Goal: Book appointment/travel/reservation

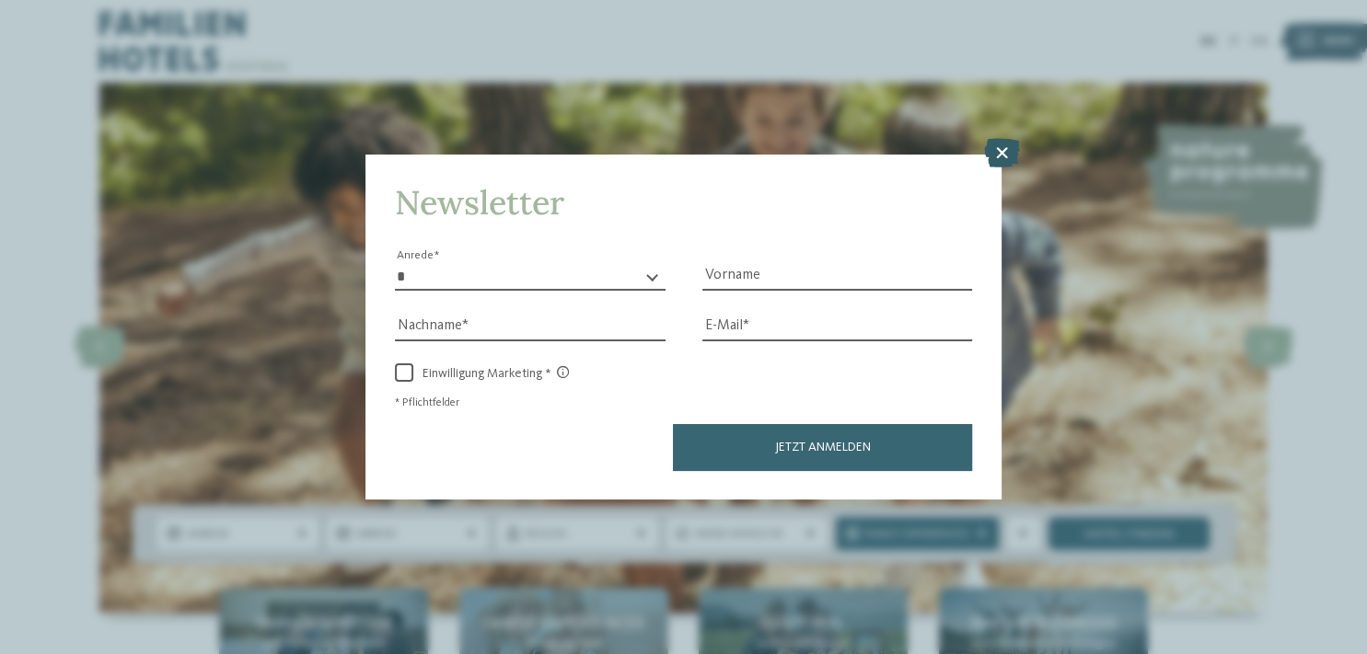
click at [989, 154] on icon at bounding box center [1001, 152] width 36 height 29
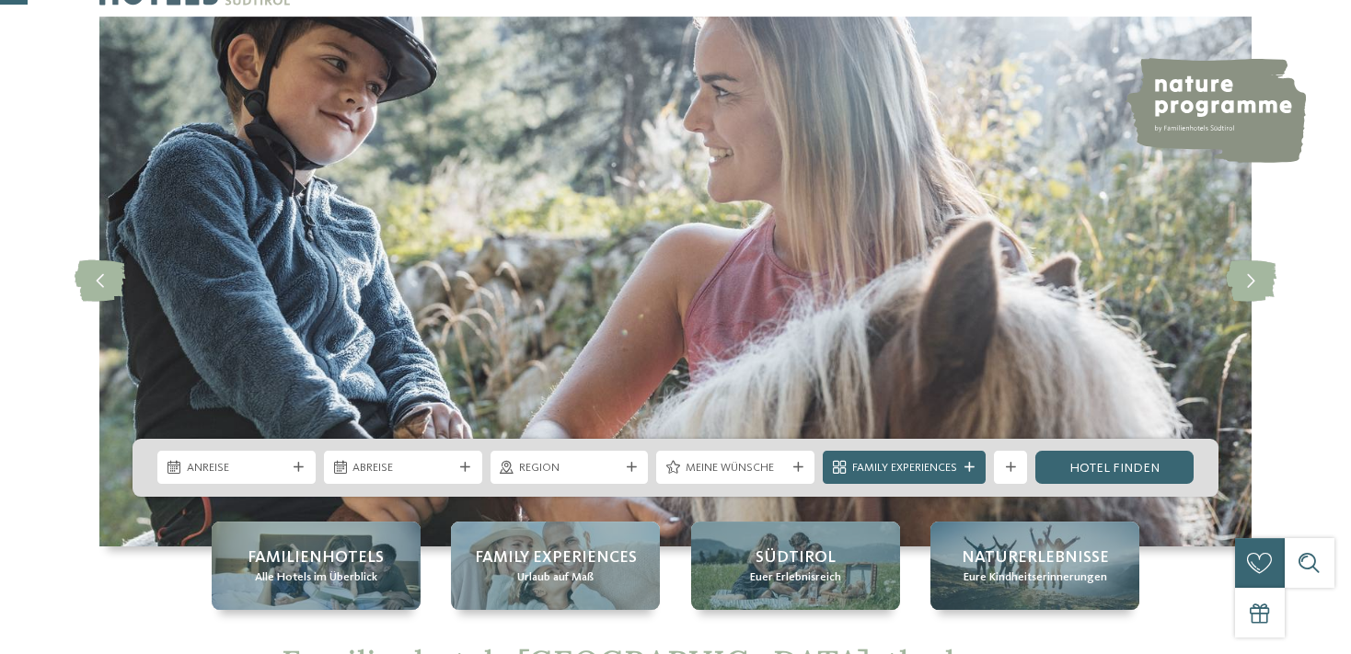
scroll to position [194, 0]
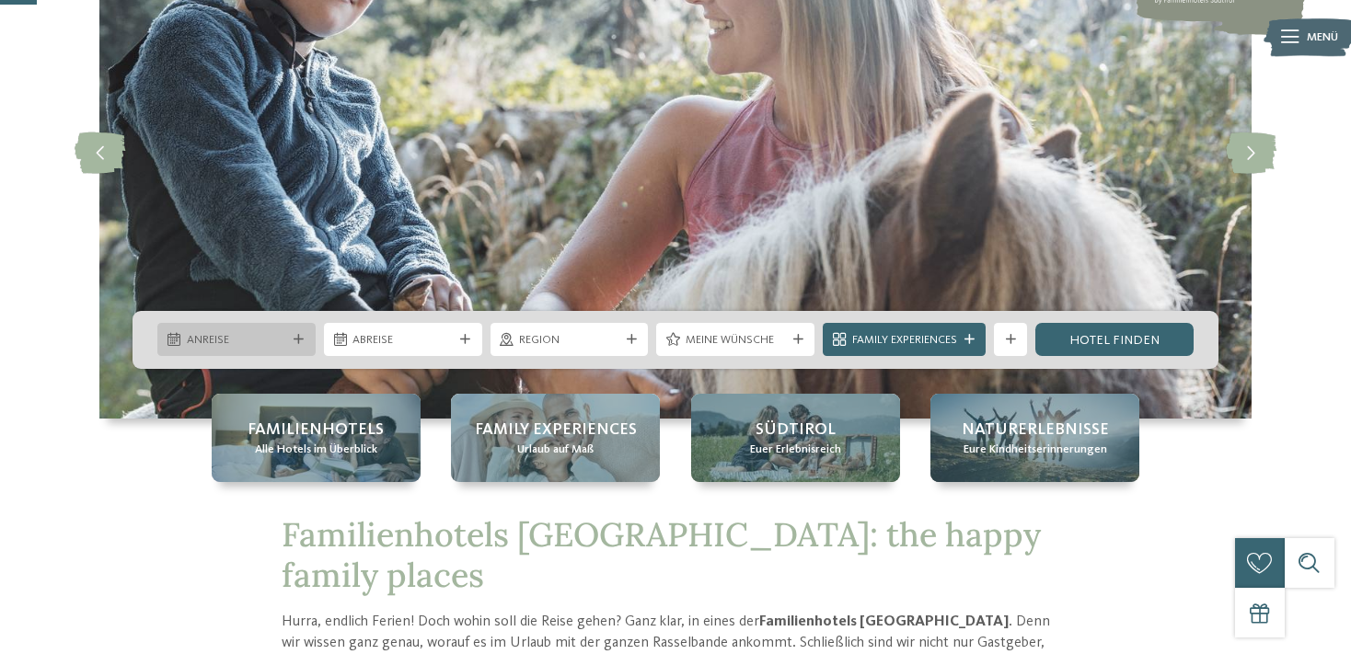
click at [226, 336] on span "Anreise" at bounding box center [237, 340] width 100 height 17
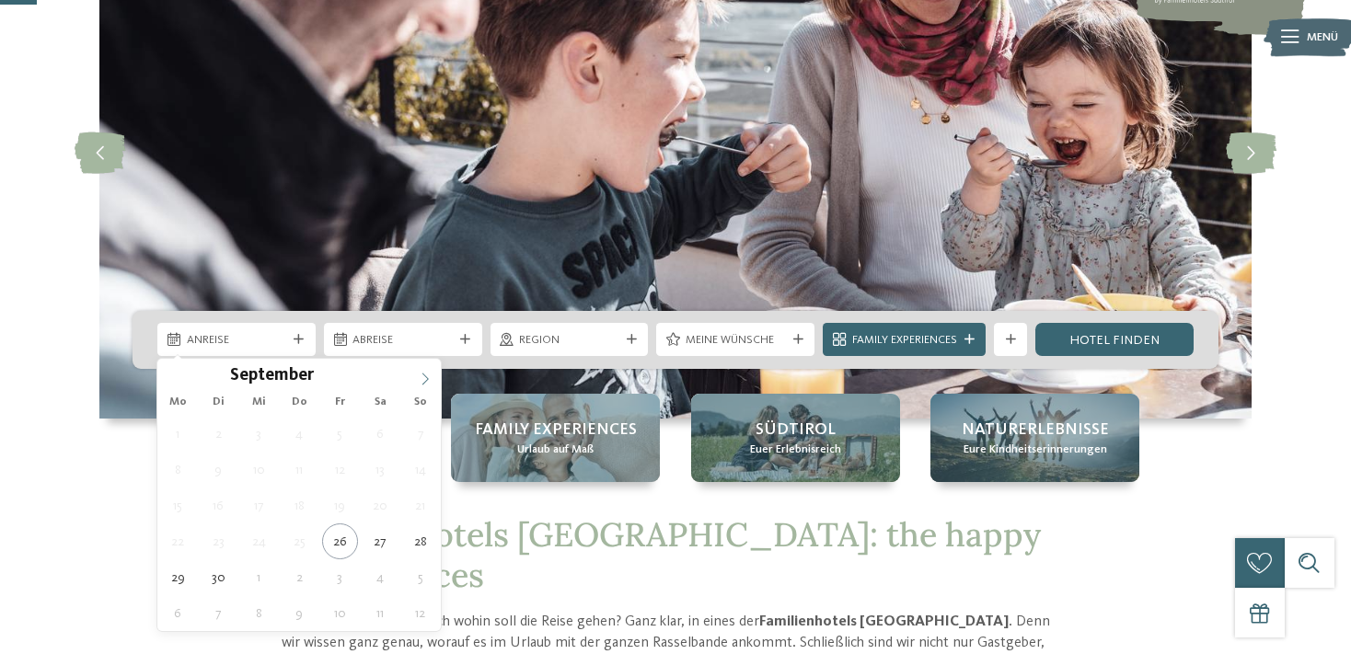
click at [420, 379] on icon at bounding box center [425, 379] width 13 height 13
type div "[DATE]"
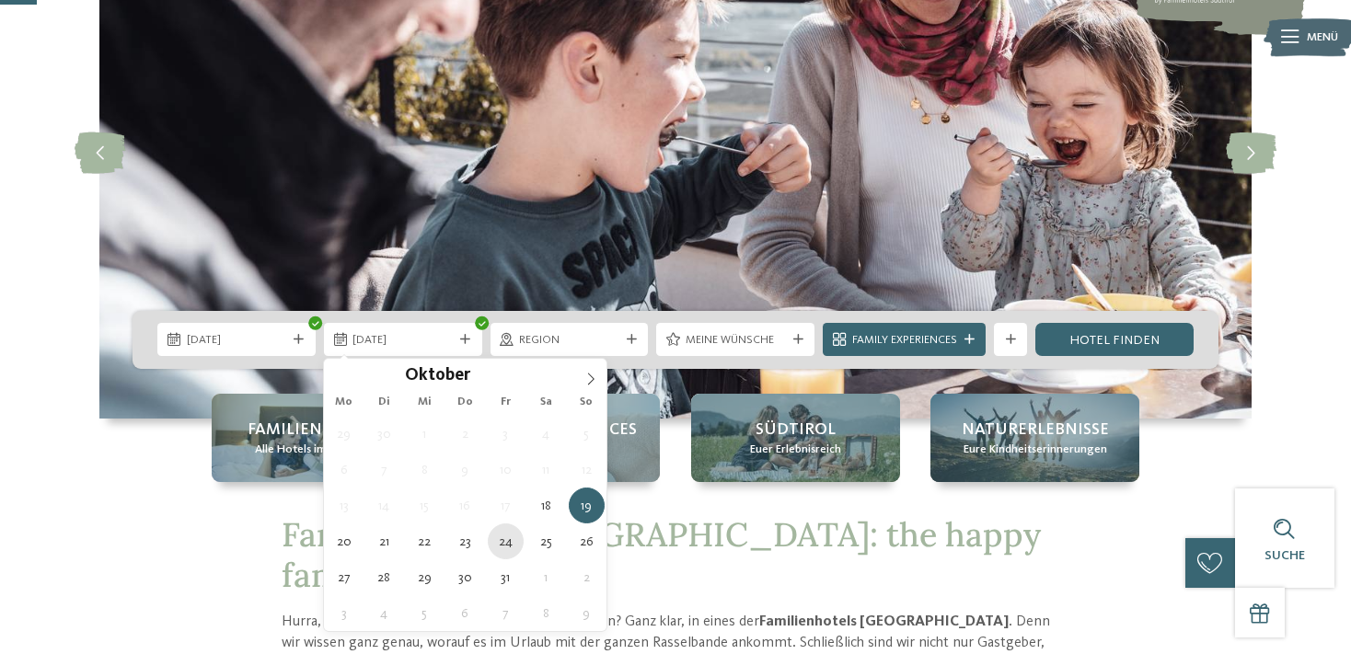
type div "[DATE]"
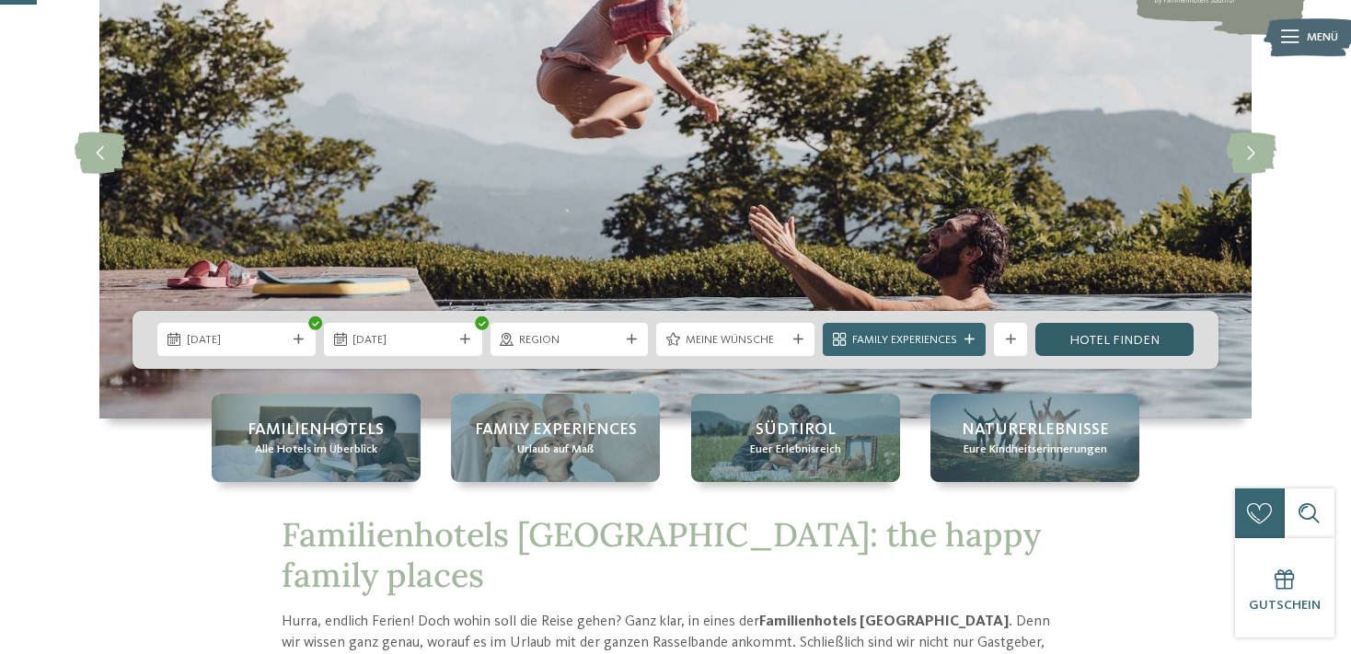
click at [1099, 332] on link "Hotel finden" at bounding box center [1115, 339] width 158 height 33
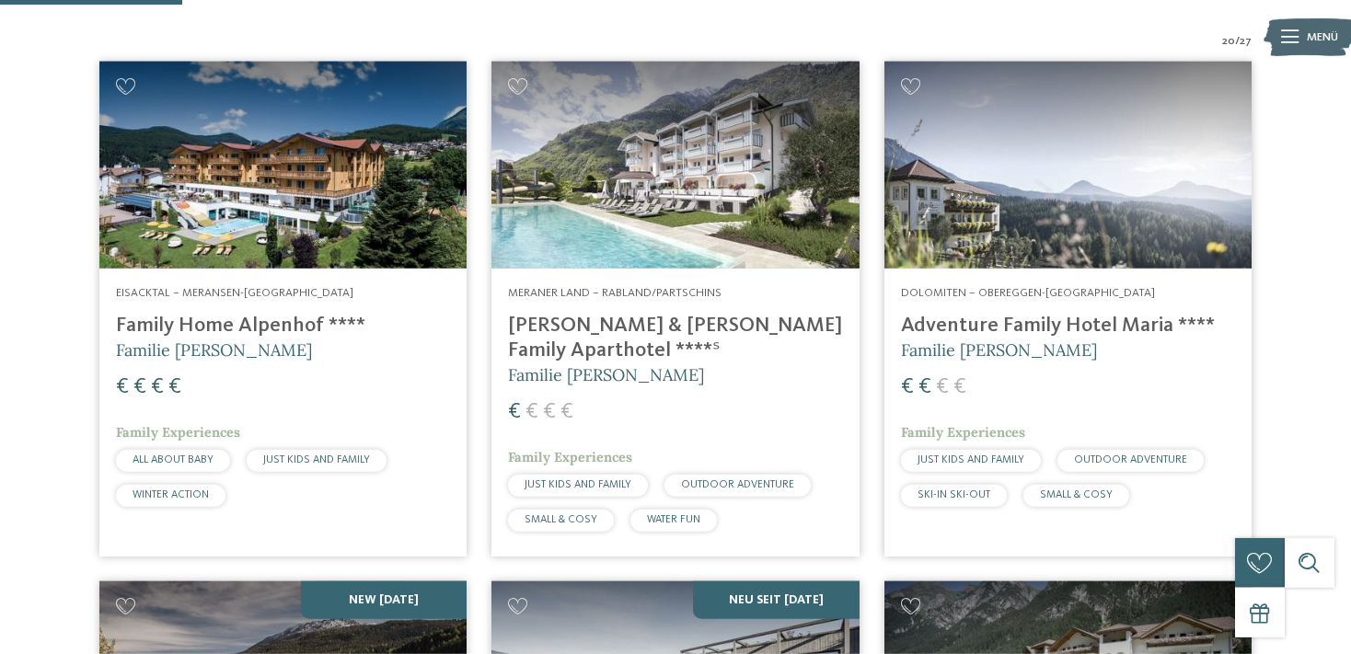
scroll to position [534, 0]
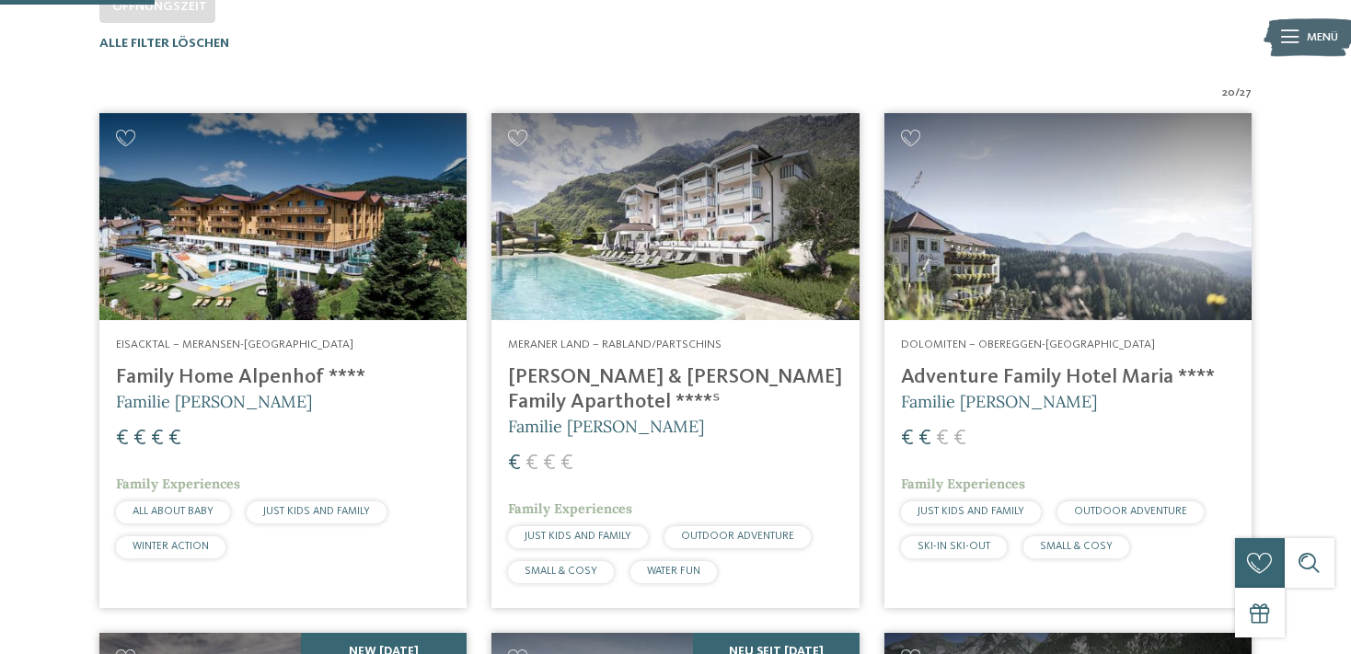
click at [667, 222] on img at bounding box center [675, 216] width 367 height 207
click at [554, 373] on h4 "[PERSON_NAME] & [PERSON_NAME] Family Aparthotel ****ˢ" at bounding box center [675, 390] width 334 height 50
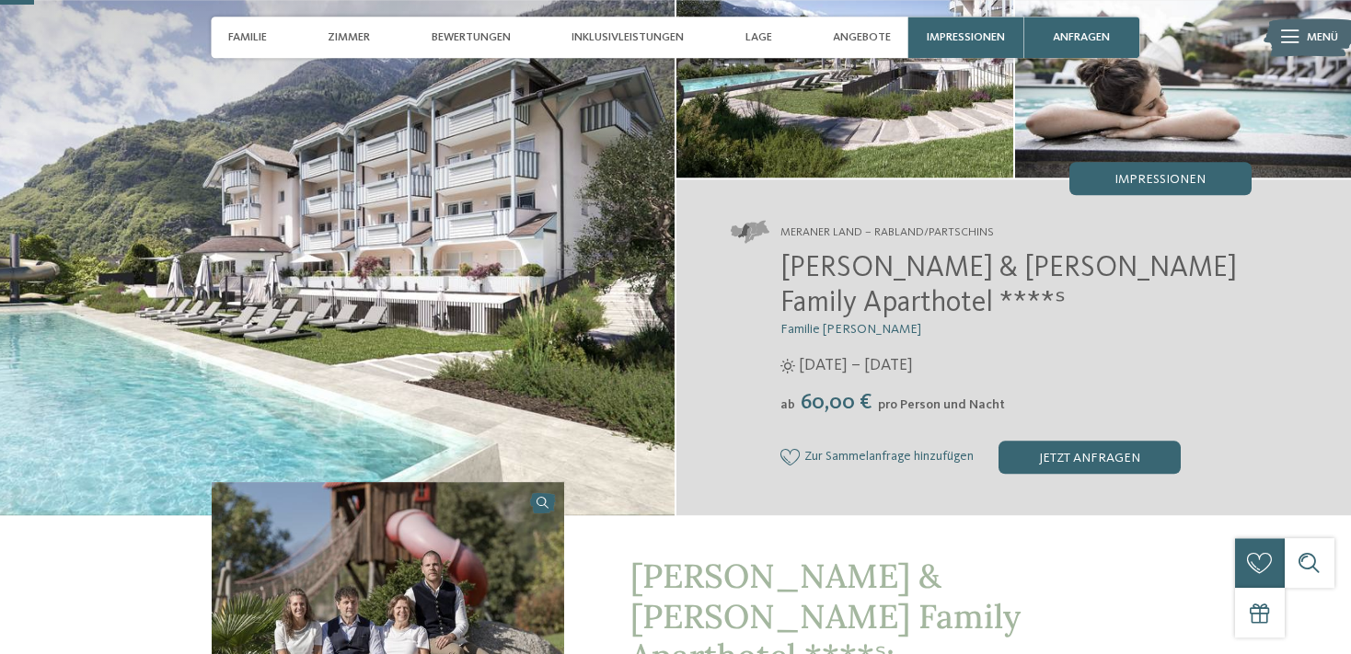
scroll to position [291, 0]
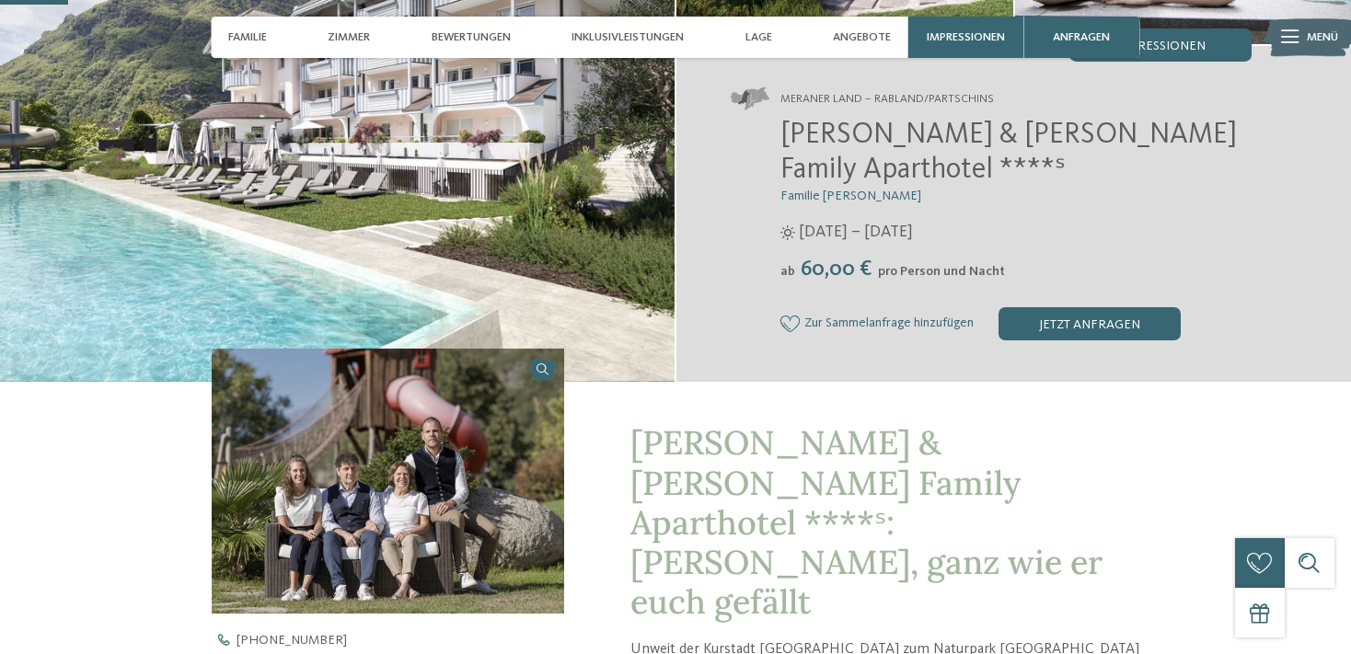
click at [532, 289] on img at bounding box center [337, 87] width 675 height 590
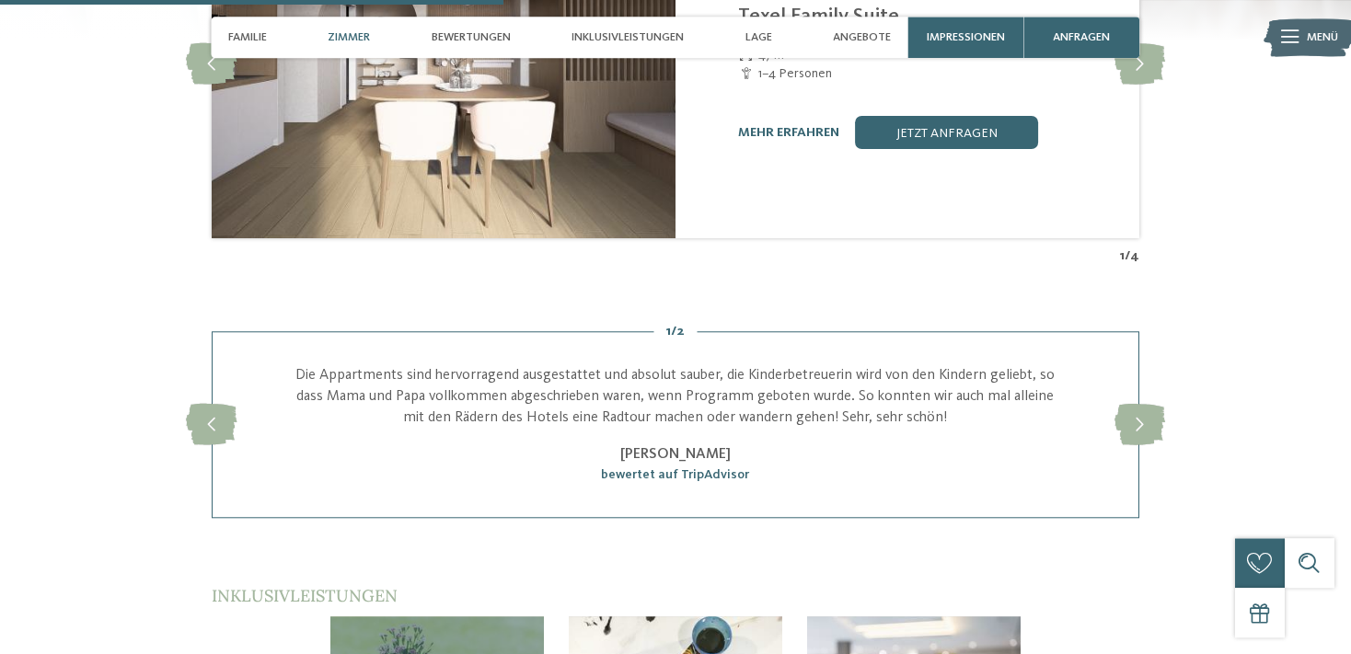
scroll to position [2138, 0]
